Goal: Communication & Community: Answer question/provide support

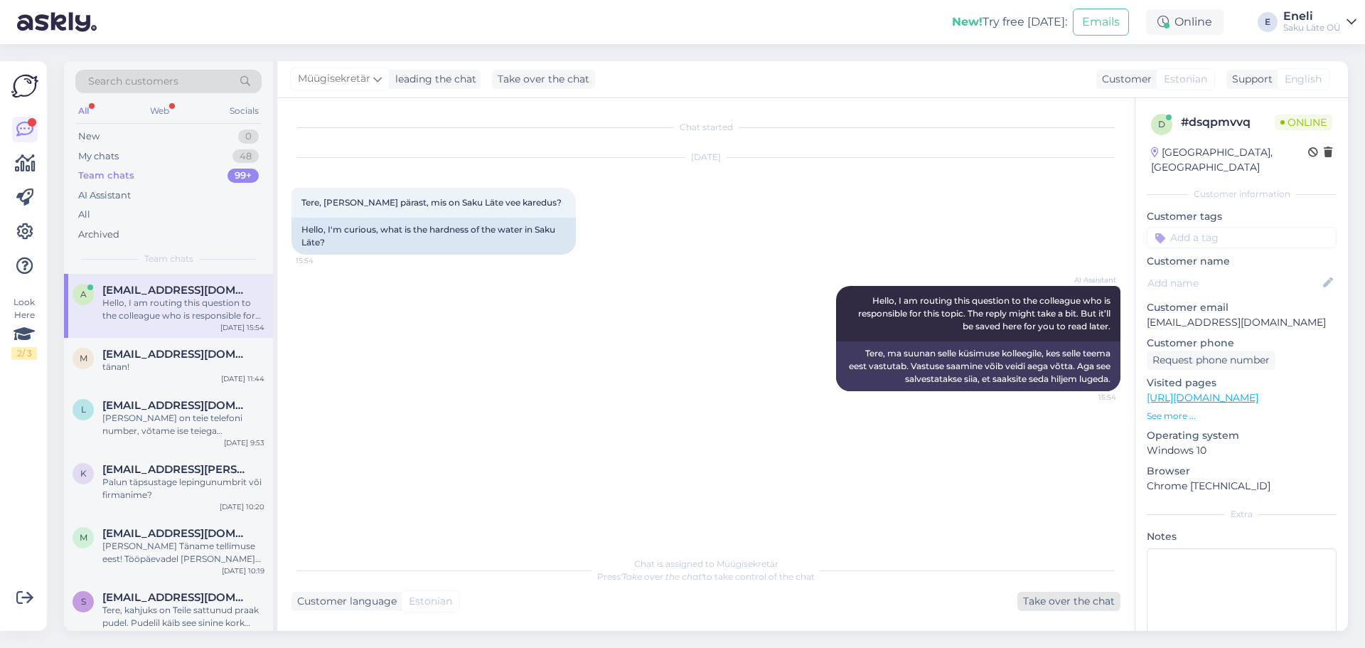
click at [1044, 603] on div "Take over the chat" at bounding box center [1068, 601] width 103 height 19
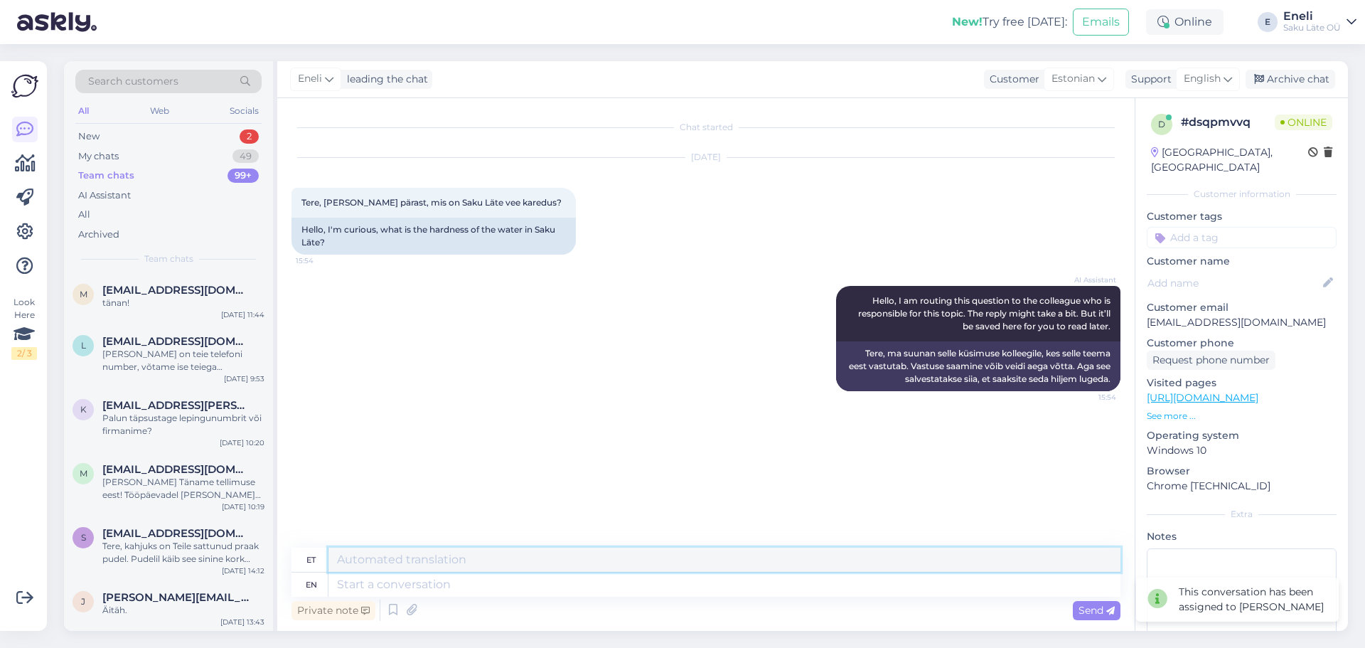
click at [343, 561] on textarea at bounding box center [724, 559] width 792 height 24
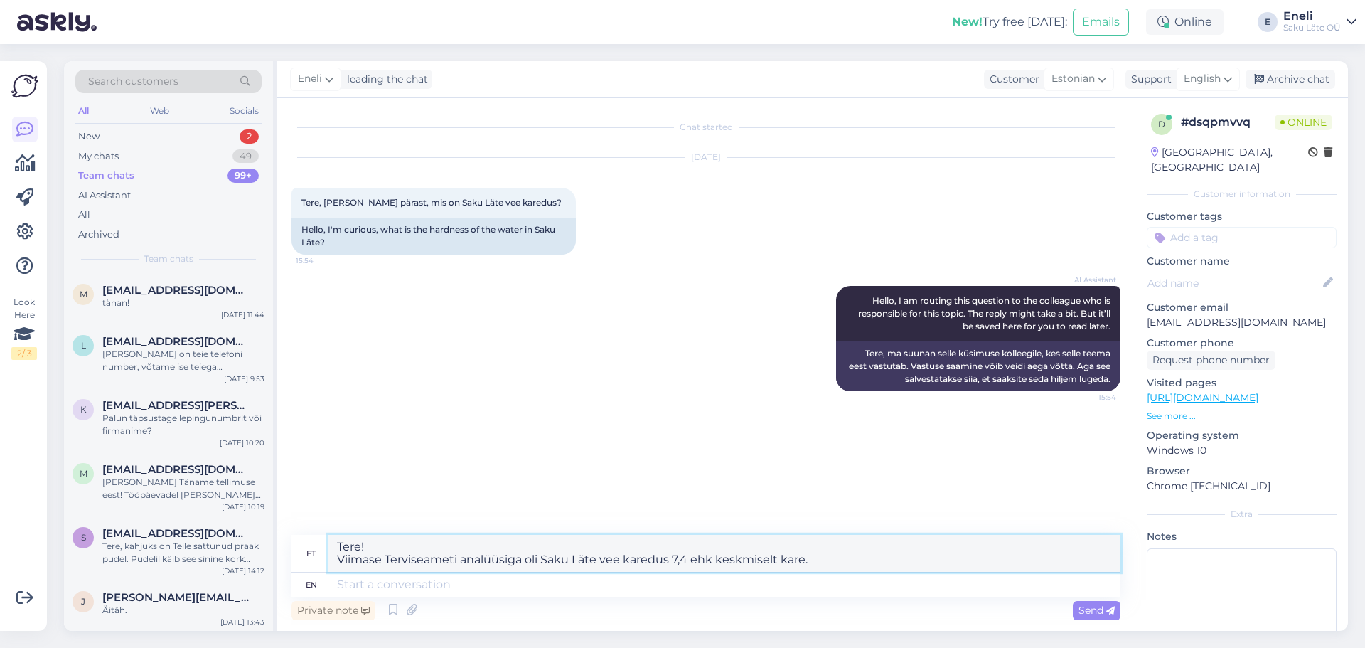
drag, startPoint x: 828, startPoint y: 564, endPoint x: 331, endPoint y: 545, distance: 497.3
click at [331, 545] on textarea "Tere! Viimase Terviseameti analüüsiga oli Saku Läte vee karedus 7,4 ehk keskmis…" at bounding box center [724, 553] width 792 height 37
click at [434, 552] on textarea "Tere! Viimase Terviseameti analüüsiga oli Saku Läte vee karedus 7,4 ehk keskmis…" at bounding box center [724, 553] width 792 height 37
paste textarea "Viimase Terviseameti analüüsi kohaselt"
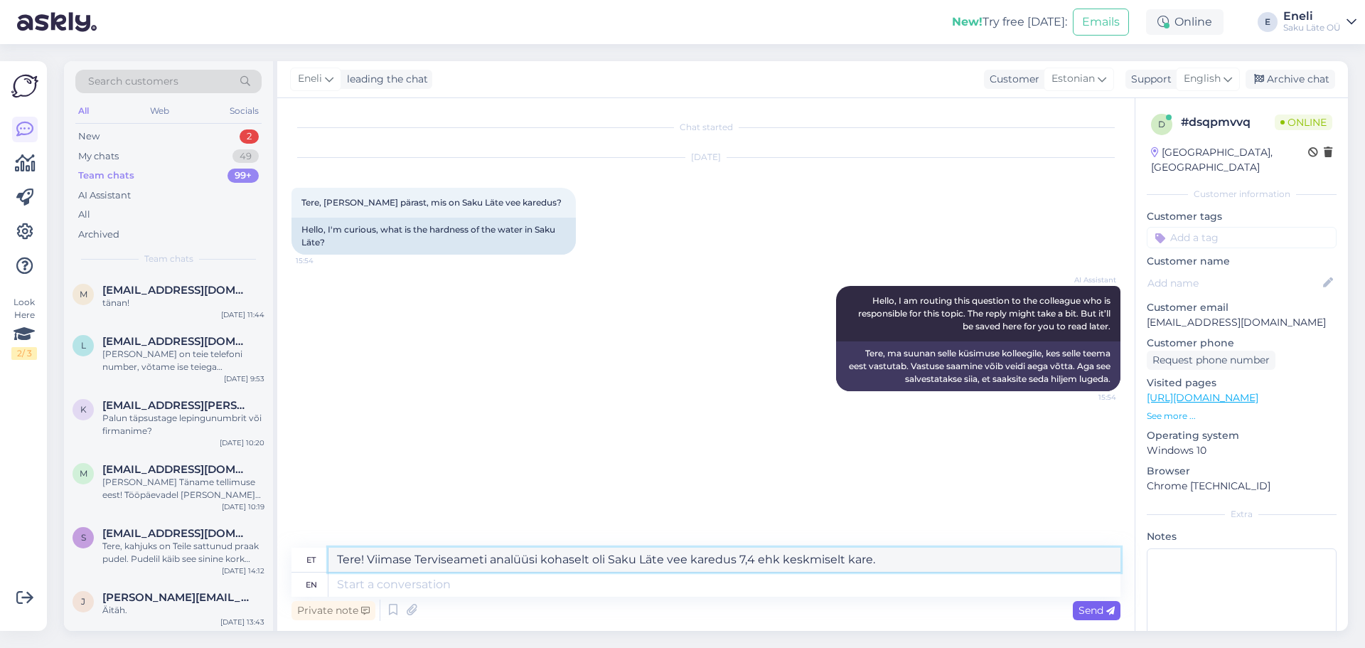
type textarea "Tere! Viimase Terviseameti analüüsi kohaselt oli Saku Läte vee karedus 7,4 ehk …"
click at [1080, 605] on span "Send" at bounding box center [1097, 610] width 36 height 13
click at [461, 565] on textarea "Tere! Viimase Terviseameti analüüsi kohaselt oli Saku Läte vee karedus 7,4 ehk …" at bounding box center [724, 559] width 792 height 24
click at [383, 586] on textarea at bounding box center [724, 584] width 792 height 24
drag, startPoint x: 896, startPoint y: 557, endPoint x: 287, endPoint y: 539, distance: 608.9
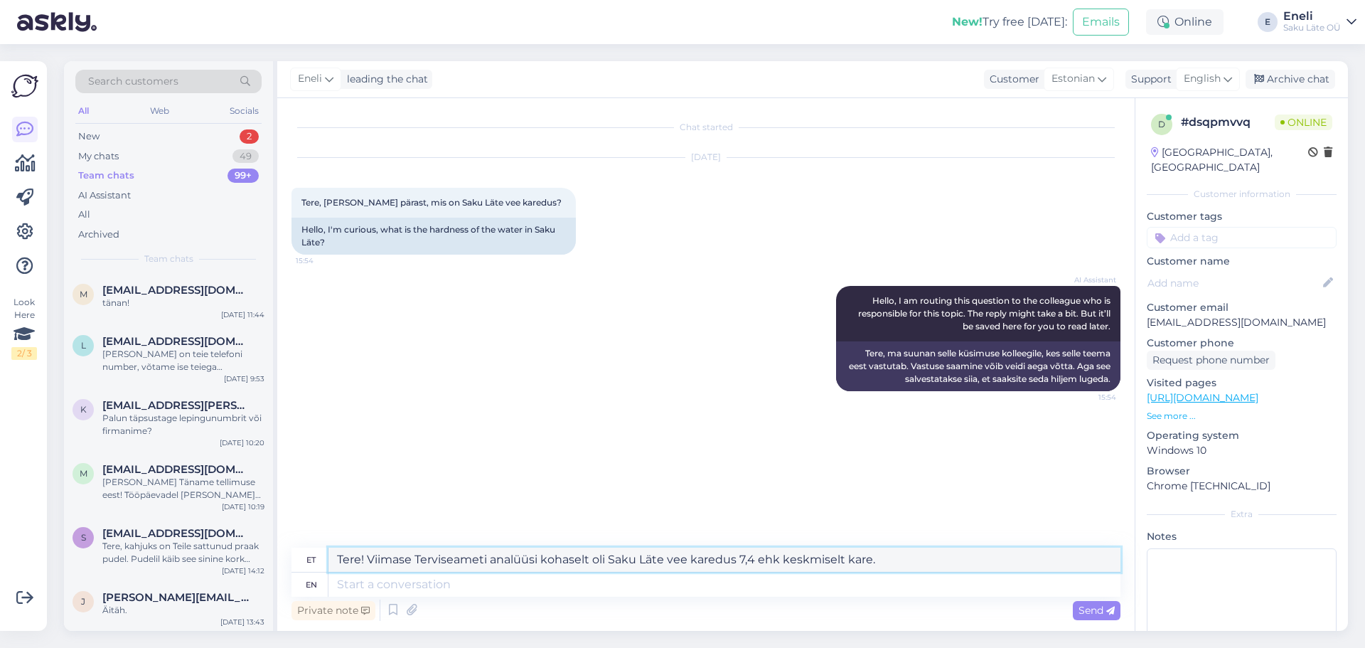
click at [289, 540] on div "Chat started [DATE] Tere, [PERSON_NAME] pärast, mis on Saku Läte vee karedus? 1…" at bounding box center [705, 364] width 857 height 533
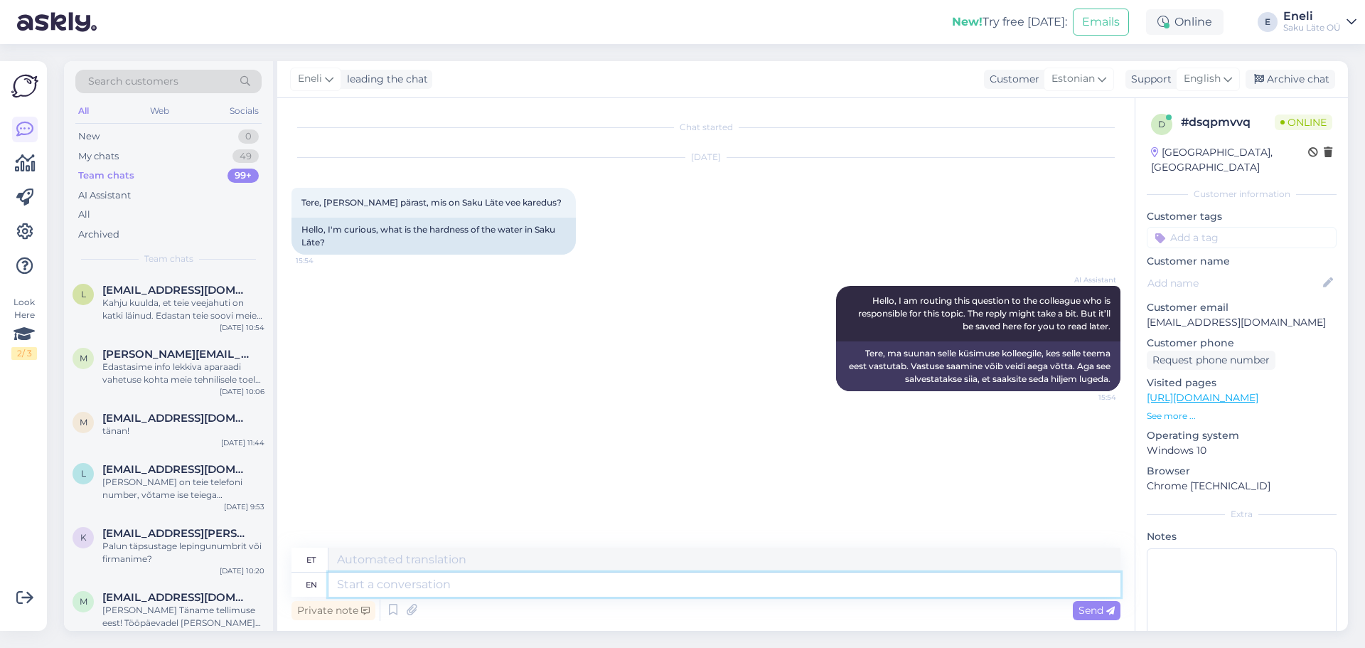
click at [423, 594] on textarea at bounding box center [724, 584] width 792 height 24
click at [1220, 80] on span "English" at bounding box center [1202, 79] width 37 height 16
type input "est"
click at [1156, 140] on link "Estonian" at bounding box center [1183, 142] width 156 height 23
click at [400, 582] on textarea at bounding box center [706, 582] width 829 height 30
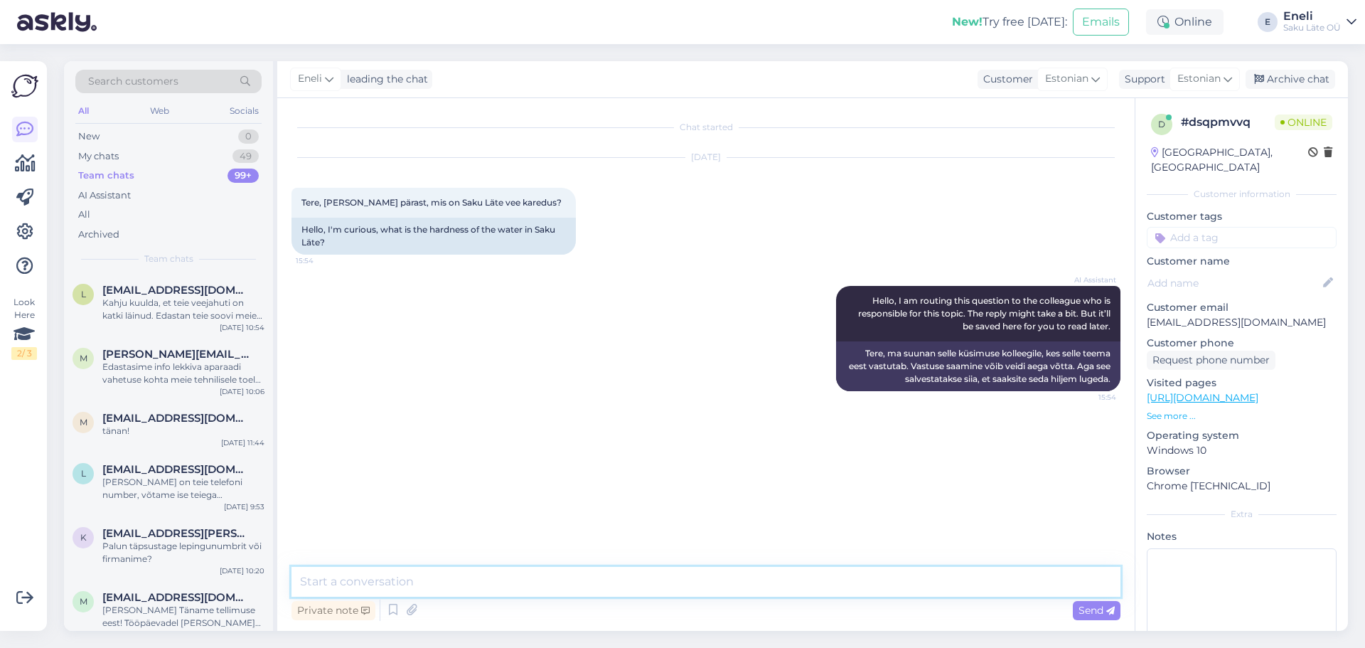
paste textarea "Tere! Viimase Terviseameti analüüsi kohaselt oli Saku Läte vee karedus 7,4 ehk …"
type textarea "Tere! Viimase Terviseameti analüüsi kohaselt oli Saku Läte vee karedus 7,4 ehk …"
click at [1094, 615] on span "Send" at bounding box center [1097, 610] width 36 height 13
